Goal: Information Seeking & Learning: Compare options

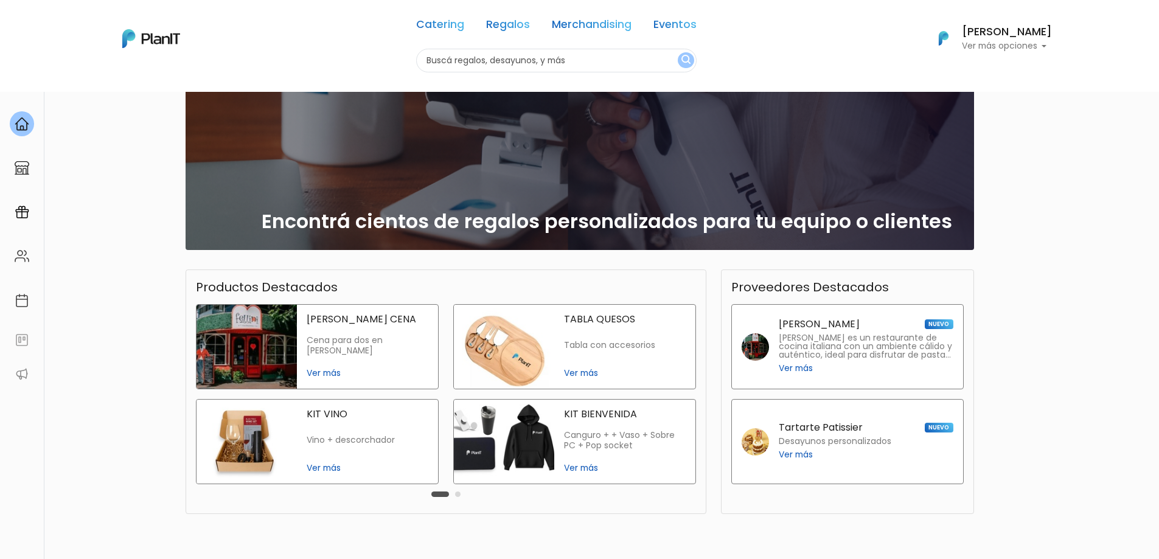
scroll to position [153, 0]
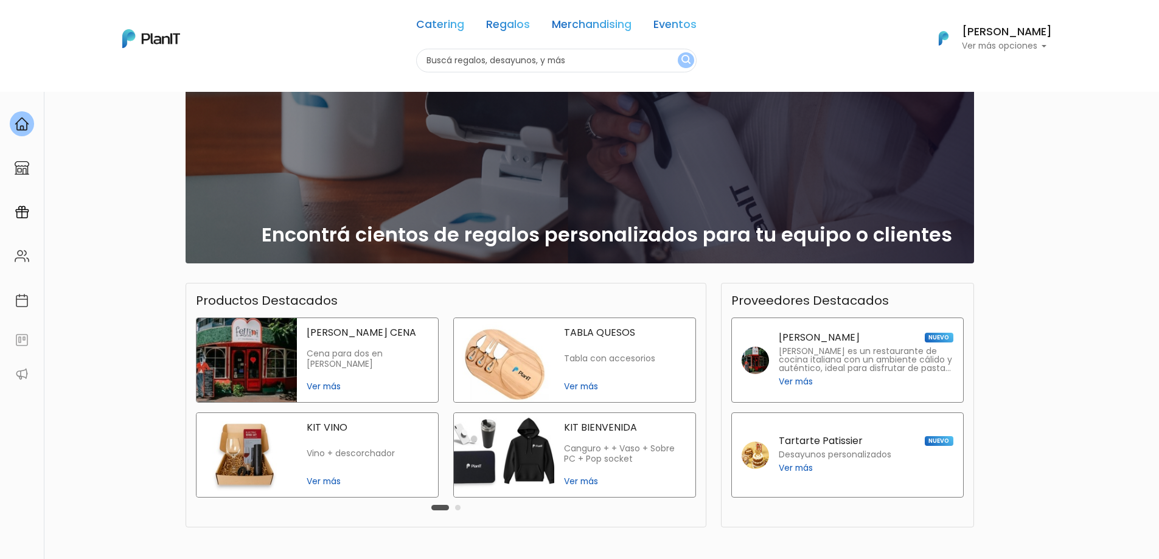
scroll to position [122, 0]
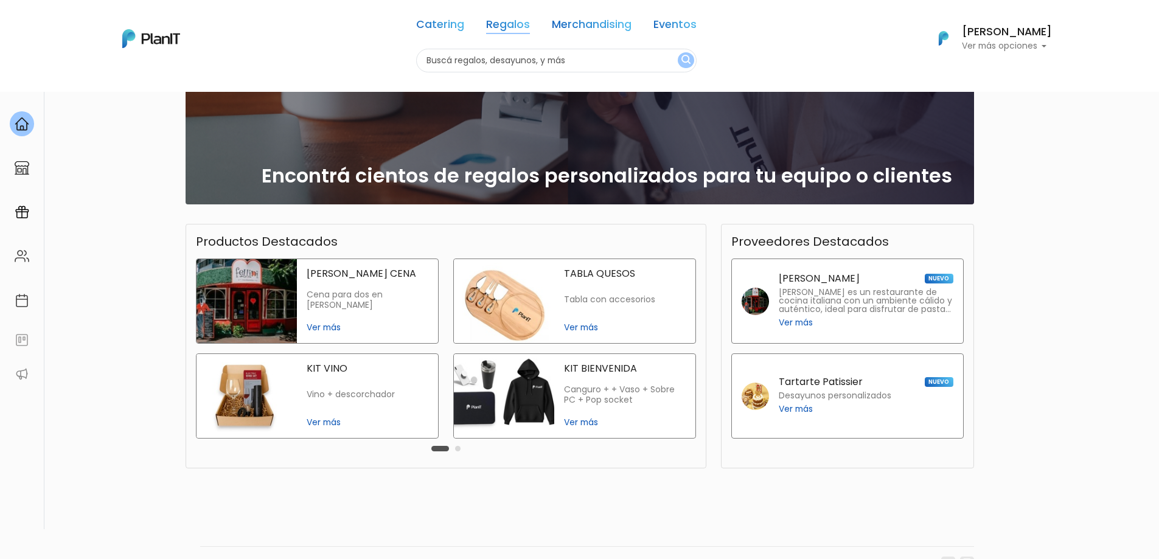
click at [494, 23] on link "Regalos" at bounding box center [508, 26] width 44 height 15
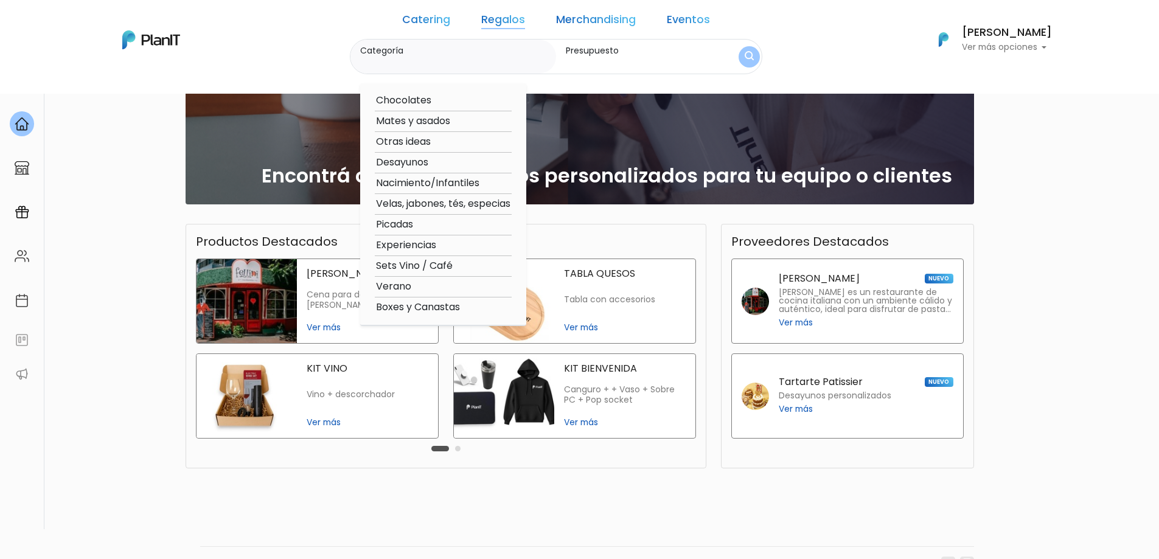
click at [570, 25] on link "Merchandising" at bounding box center [596, 22] width 80 height 15
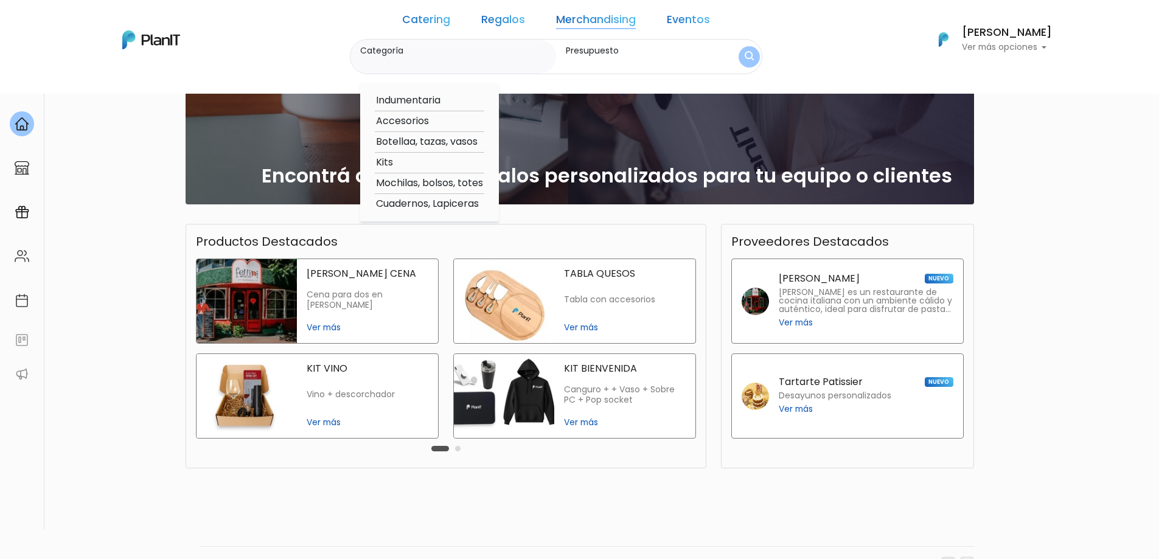
click at [671, 20] on link "Eventos" at bounding box center [688, 22] width 43 height 15
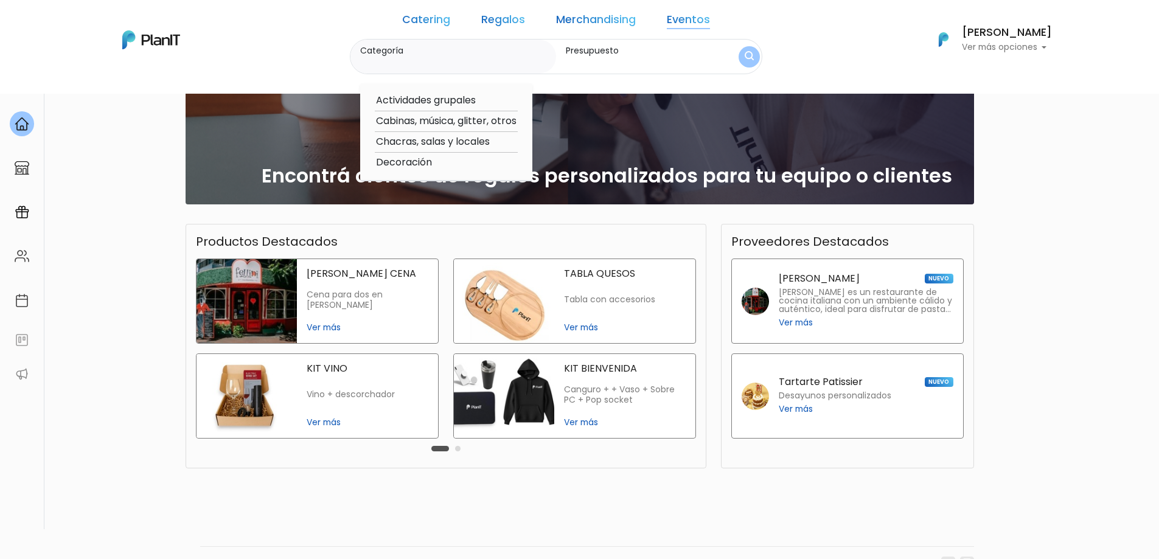
click at [631, 20] on link "Merchandising" at bounding box center [596, 22] width 80 height 15
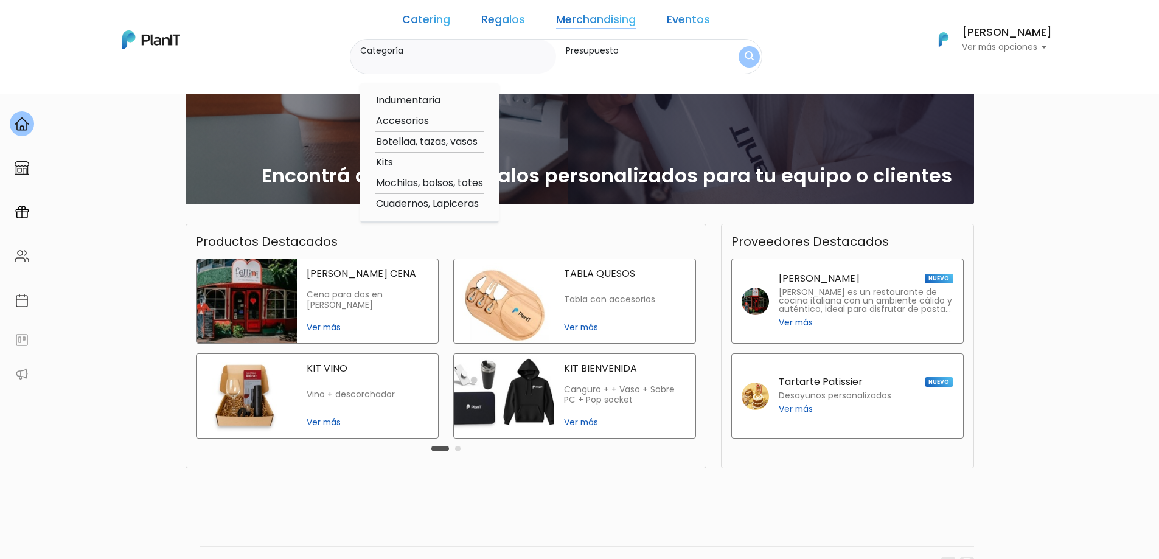
click at [484, 20] on div "Catering Regalos Merchandising Eventos" at bounding box center [555, 22] width 317 height 34
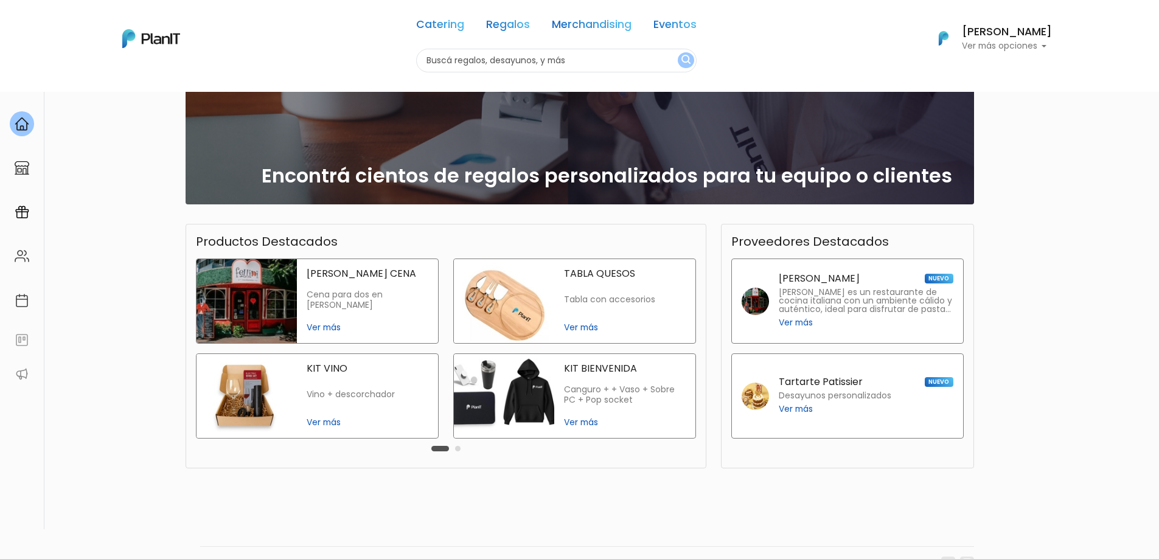
click at [444, 27] on link "Catering" at bounding box center [440, 26] width 48 height 15
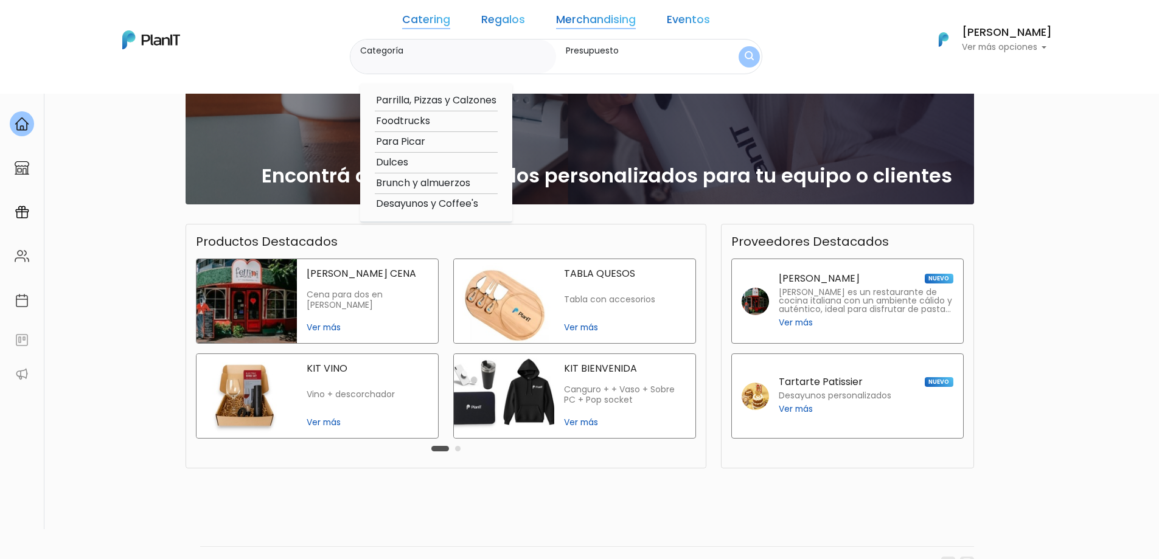
drag, startPoint x: 480, startPoint y: 12, endPoint x: 488, endPoint y: 14, distance: 8.1
click at [482, 12] on div "Catering Regalos Merchandising Eventos" at bounding box center [555, 22] width 317 height 34
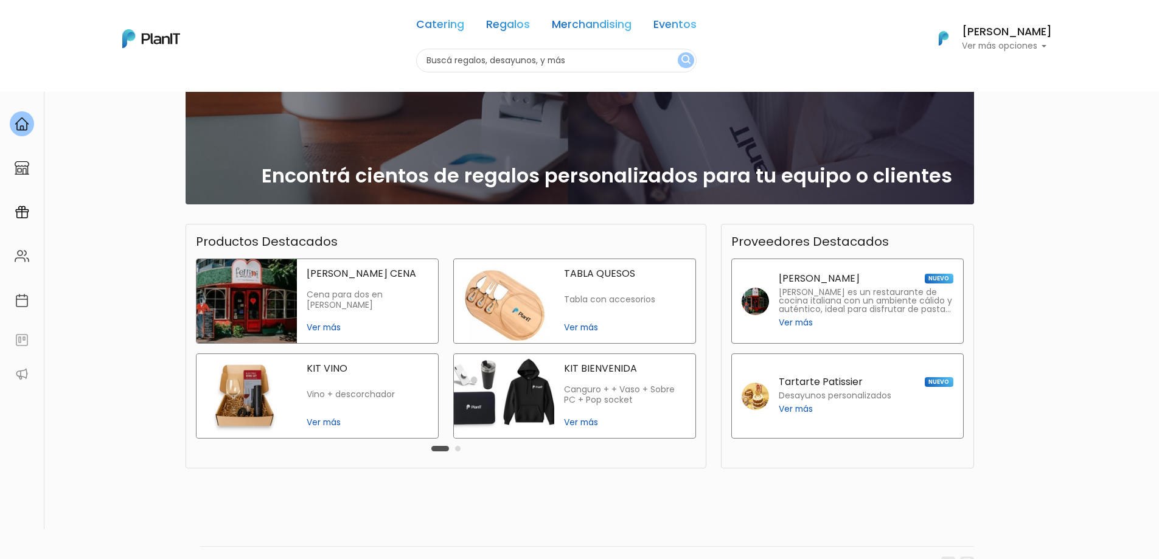
drag, startPoint x: 488, startPoint y: 14, endPoint x: 494, endPoint y: 18, distance: 7.4
click at [488, 14] on div "Catering Regalos Merchandising Eventos" at bounding box center [556, 27] width 280 height 44
click at [502, 24] on link "Regalos" at bounding box center [508, 26] width 44 height 15
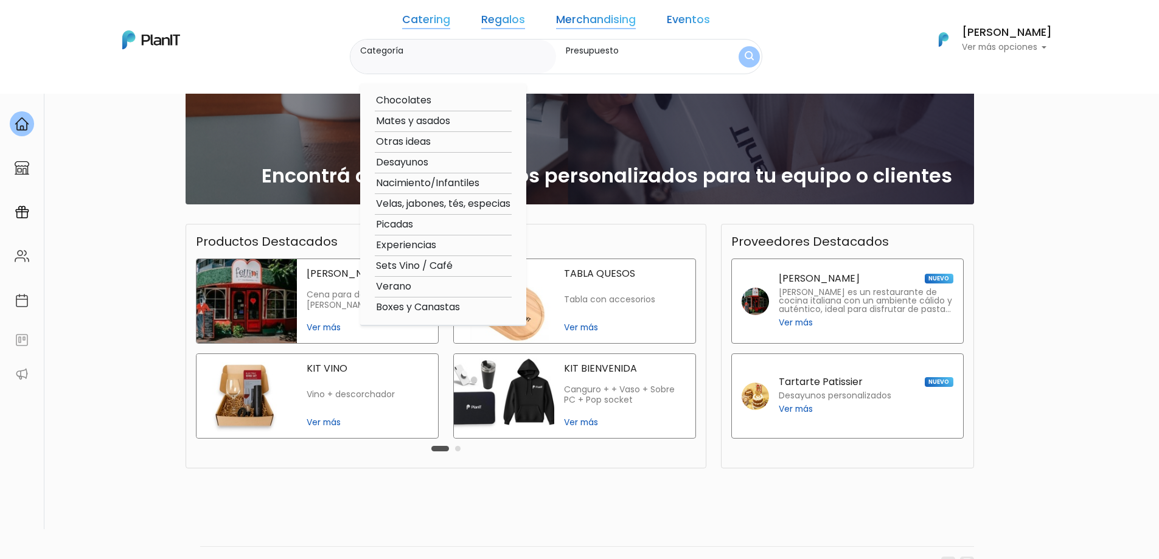
click at [453, 249] on option "Experiencias" at bounding box center [443, 245] width 137 height 15
type input "Experiencias"
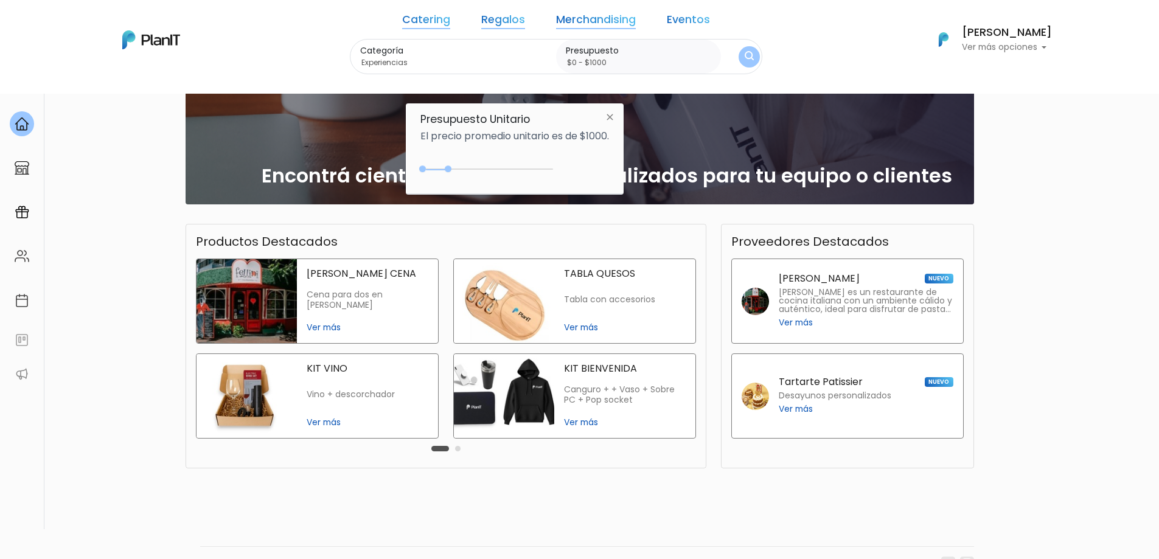
click at [512, 18] on link "Regalos" at bounding box center [503, 22] width 44 height 15
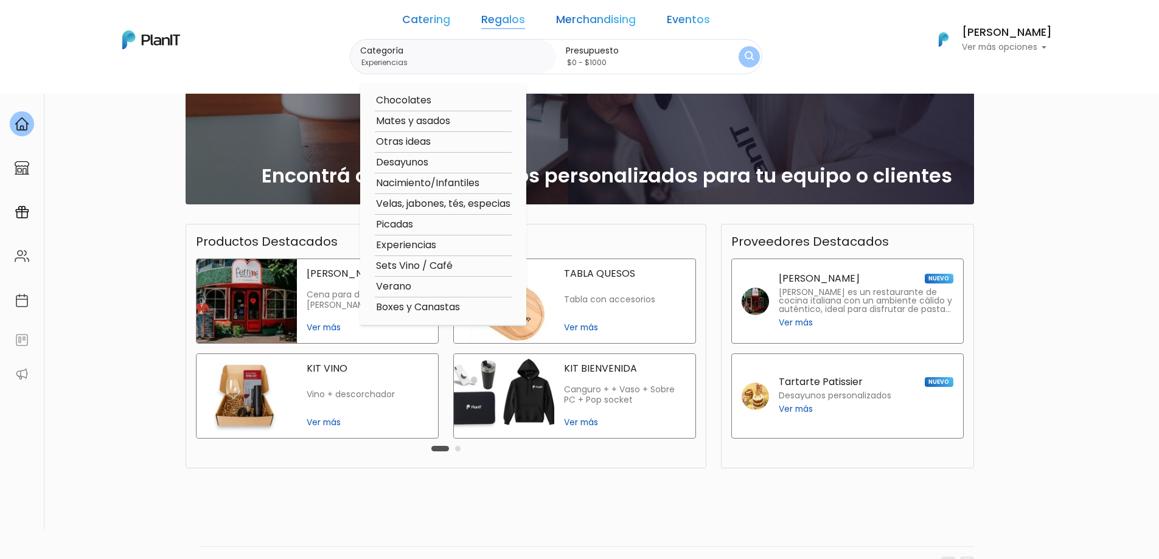
click at [425, 245] on option "Experiencias" at bounding box center [443, 245] width 137 height 15
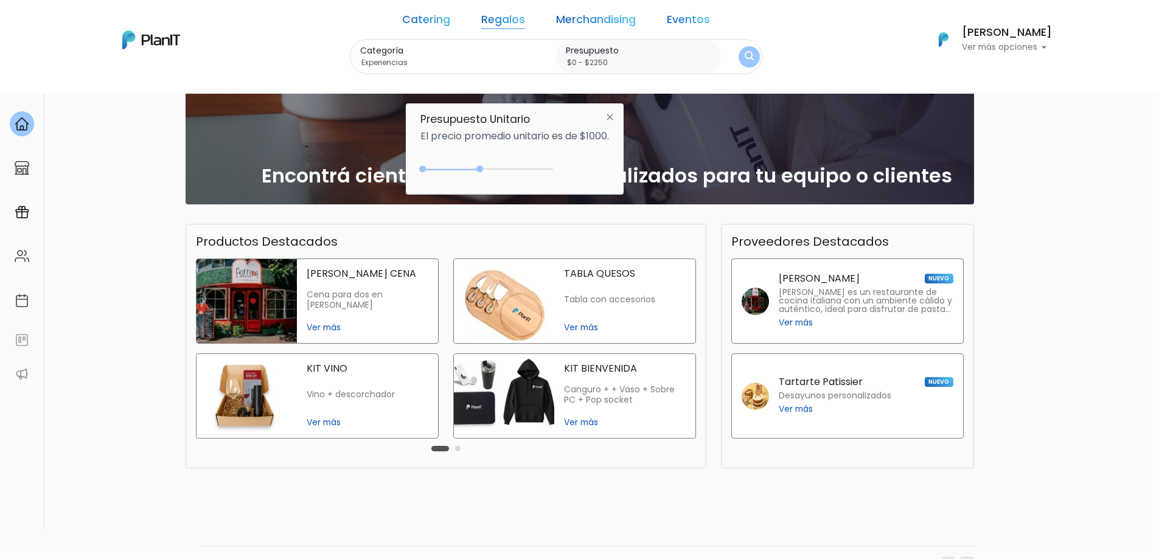
type input "$0 - $2500"
drag, startPoint x: 451, startPoint y: 166, endPoint x: 488, endPoint y: 169, distance: 37.8
click at [488, 169] on div "0 : 2250 0 2250" at bounding box center [489, 171] width 128 height 12
click at [744, 52] on img "submit" at bounding box center [748, 57] width 9 height 12
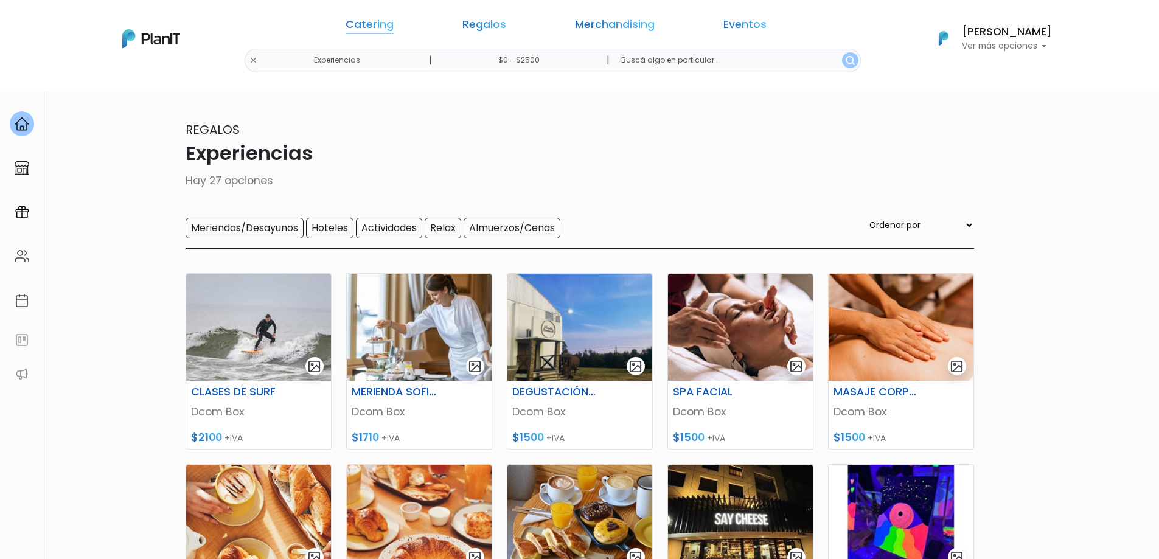
click at [394, 19] on link "Catering" at bounding box center [369, 26] width 48 height 15
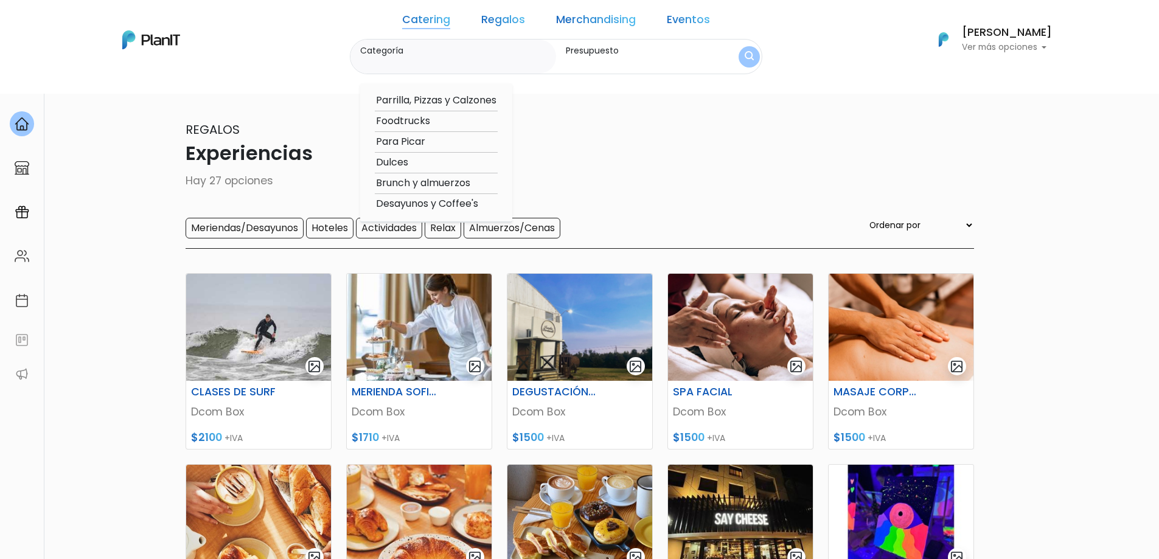
click at [504, 15] on link "Regalos" at bounding box center [503, 22] width 44 height 15
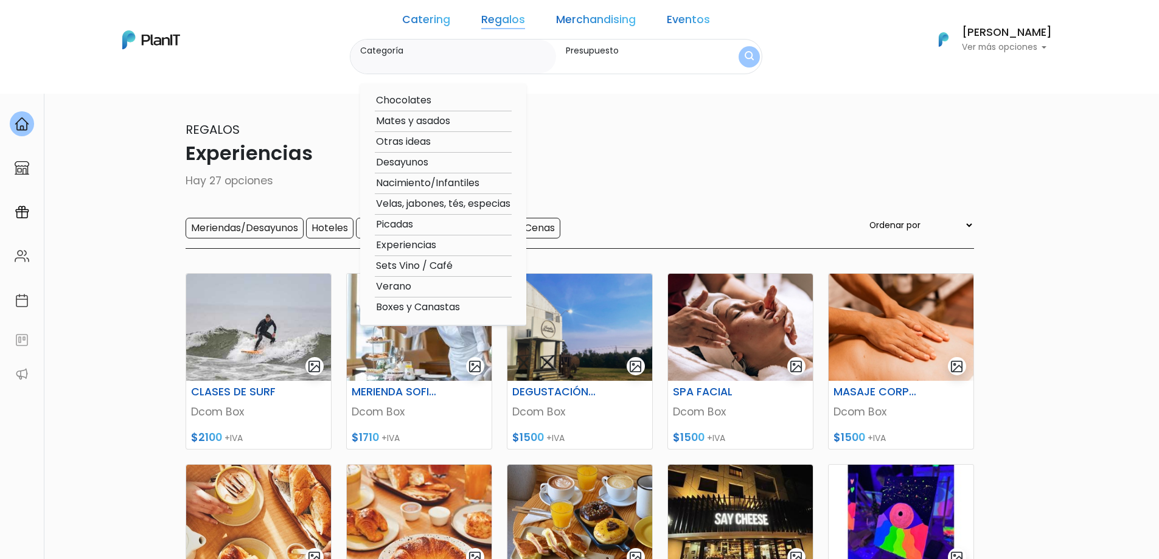
click at [570, 23] on link "Merchandising" at bounding box center [596, 22] width 80 height 15
